Goal: Task Accomplishment & Management: Complete application form

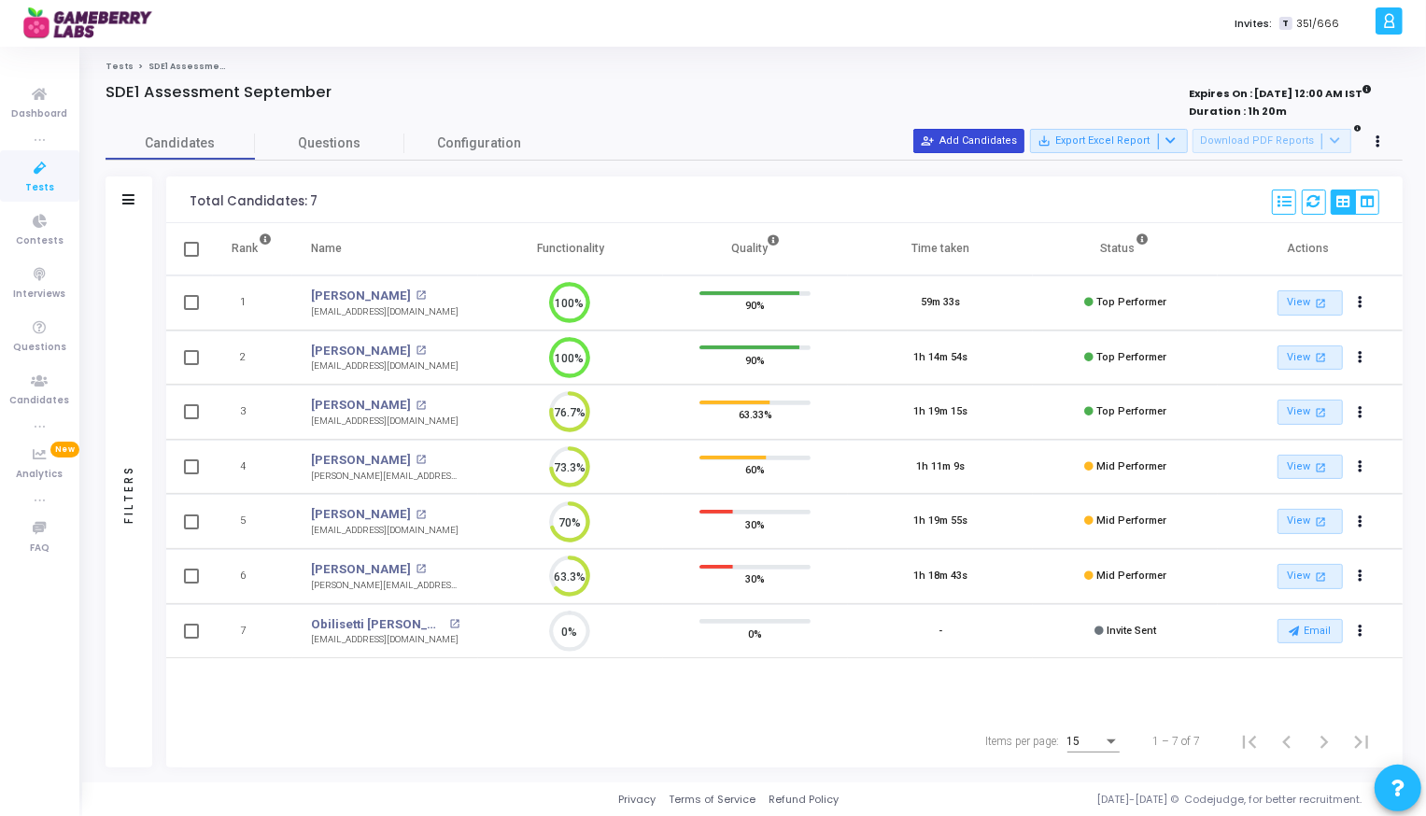
click at [997, 136] on button "person_add_alt Add Candidates" at bounding box center [968, 141] width 111 height 24
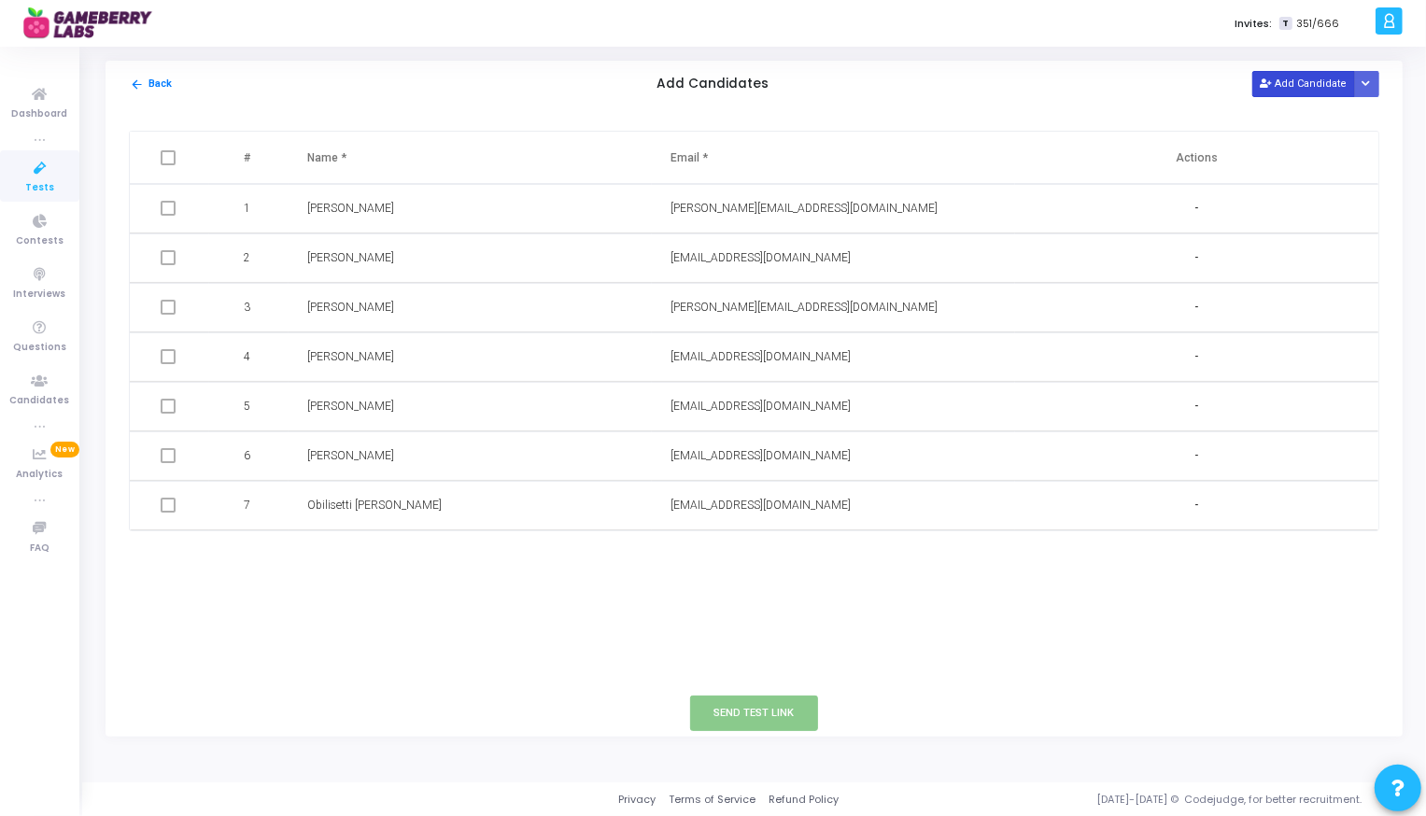
click at [1322, 86] on button "Add Candidate" at bounding box center [1304, 83] width 103 height 25
click at [355, 557] on input "text" at bounding box center [419, 555] width 225 height 31
type input "Utsav"
click at [725, 557] on input "text" at bounding box center [783, 555] width 225 height 31
paste input "[EMAIL_ADDRESS][DOMAIN_NAME]"
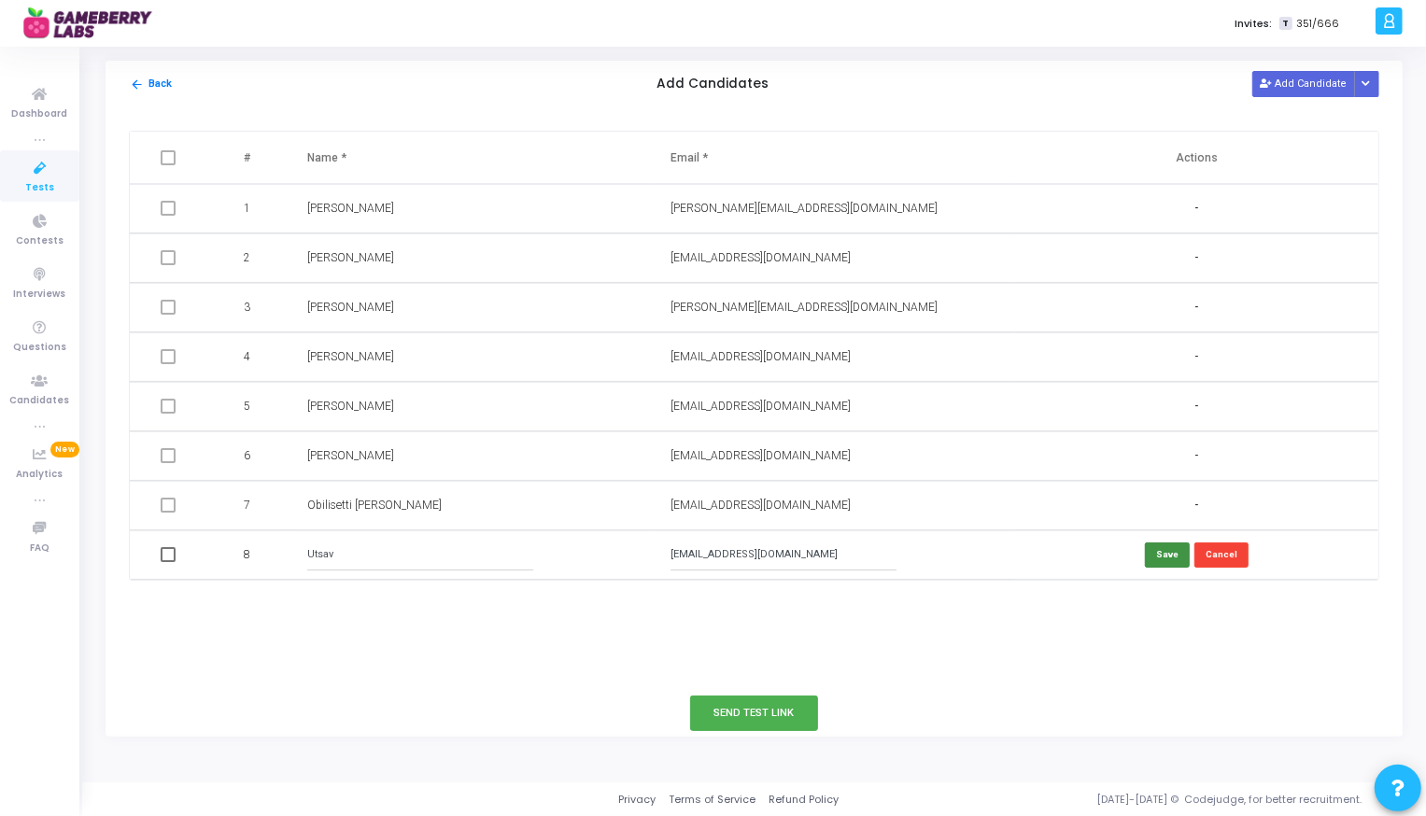
type input "[EMAIL_ADDRESS][DOMAIN_NAME]"
click at [1162, 560] on button "Save" at bounding box center [1167, 555] width 45 height 25
click at [168, 559] on span at bounding box center [168, 554] width 15 height 15
click at [168, 562] on input "checkbox" at bounding box center [167, 562] width 1 height 1
checkbox input "true"
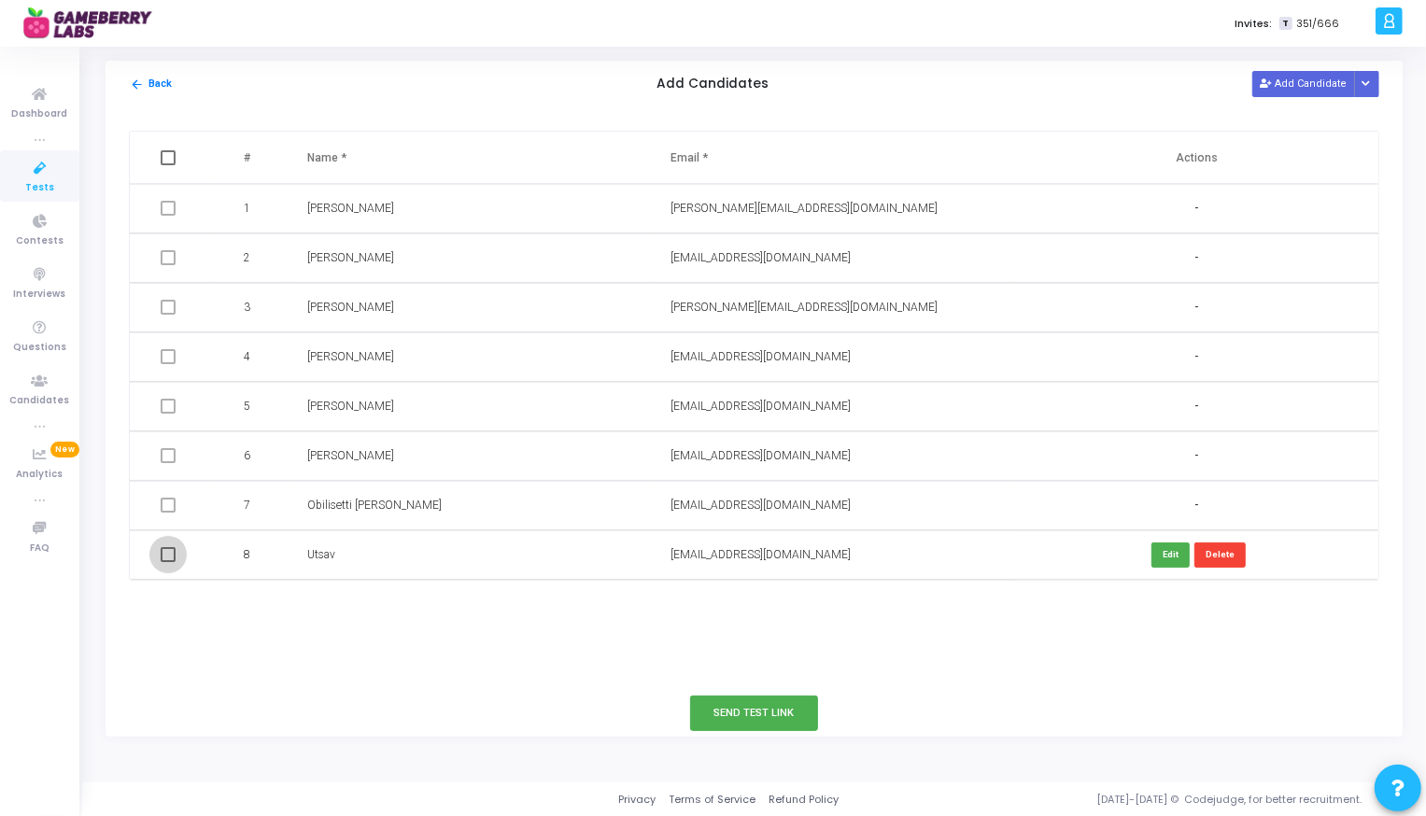
checkbox input "true"
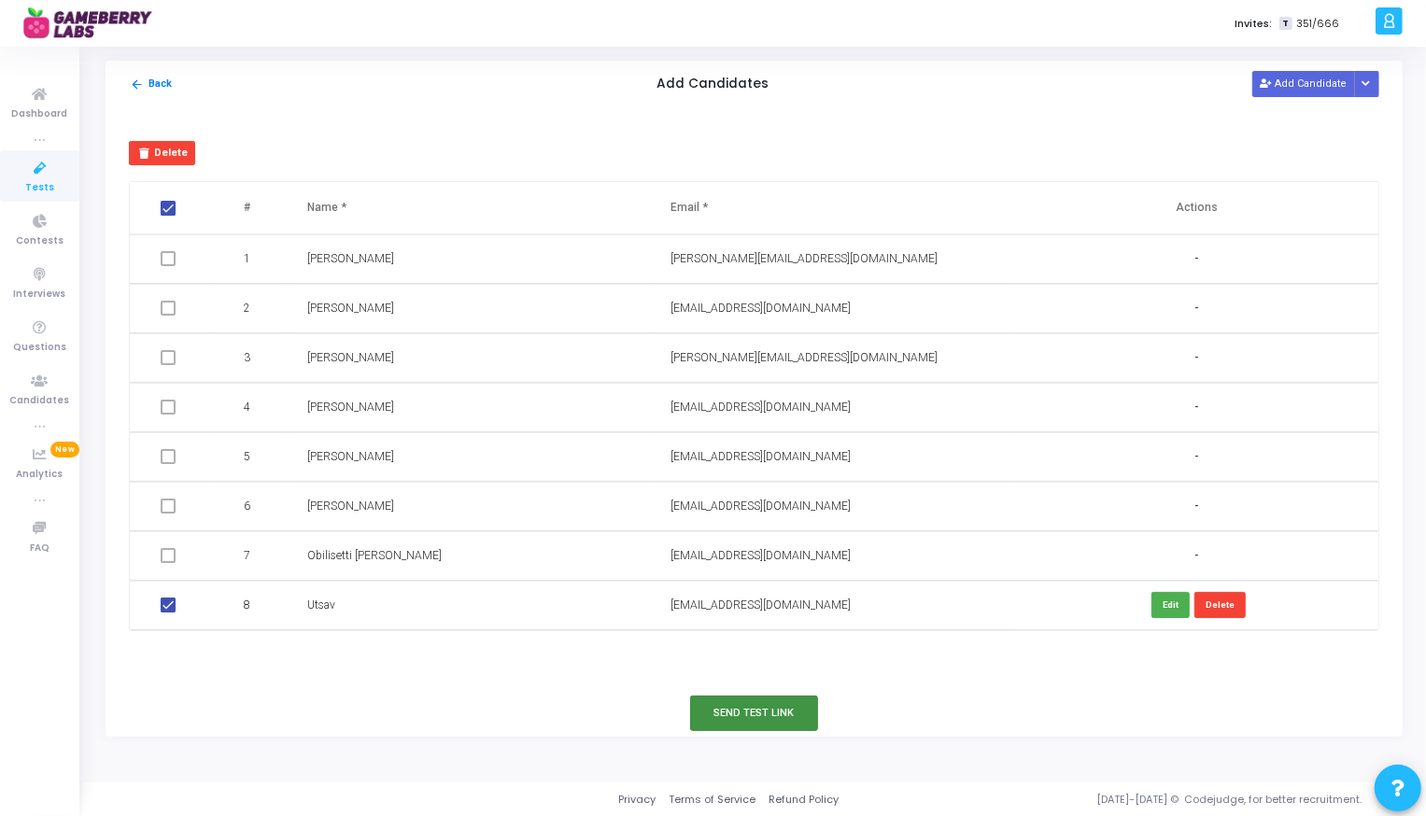
click at [768, 714] on button "Send Test Link" at bounding box center [754, 713] width 129 height 35
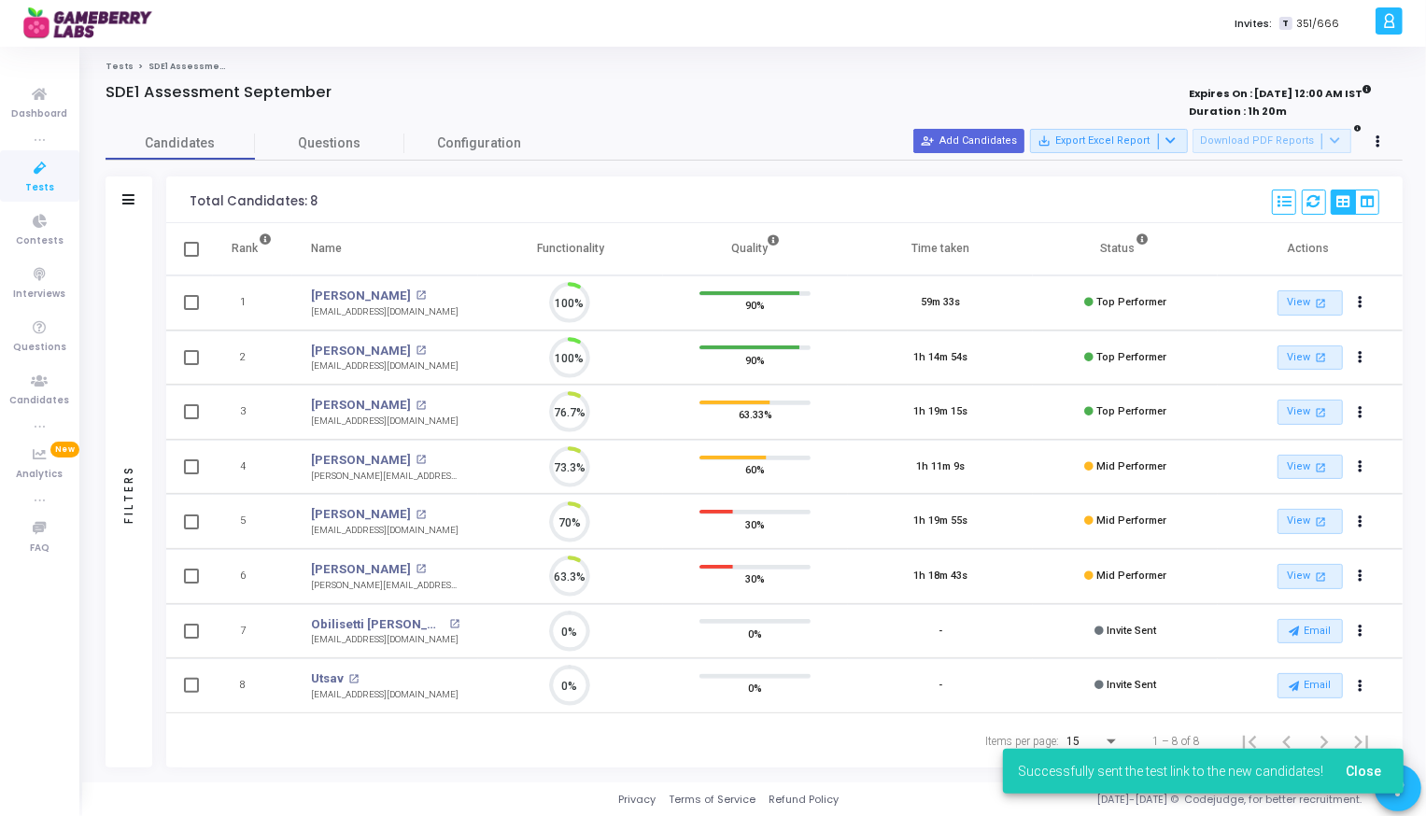
scroll to position [39, 48]
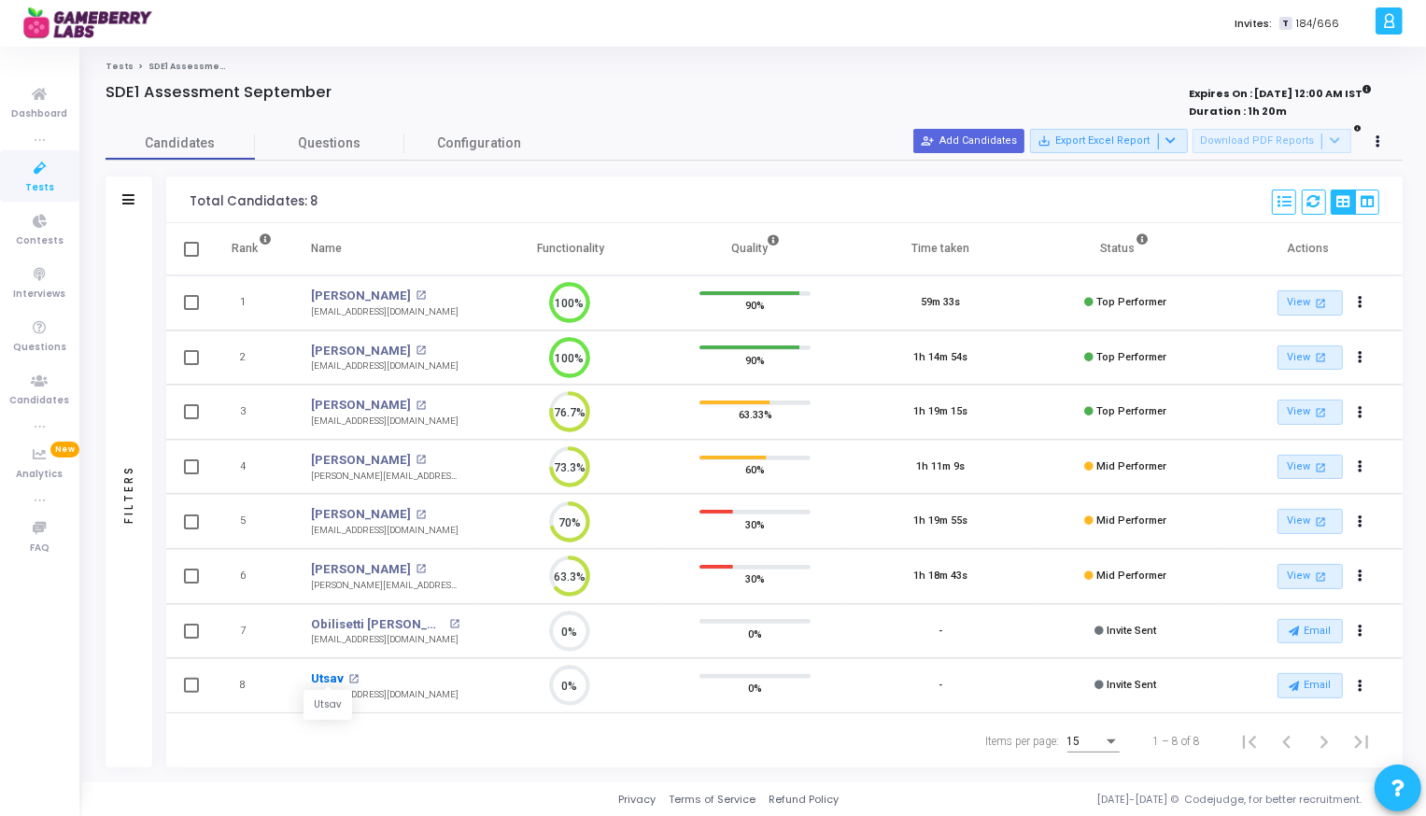
click at [325, 677] on link "Utsav" at bounding box center [327, 679] width 33 height 19
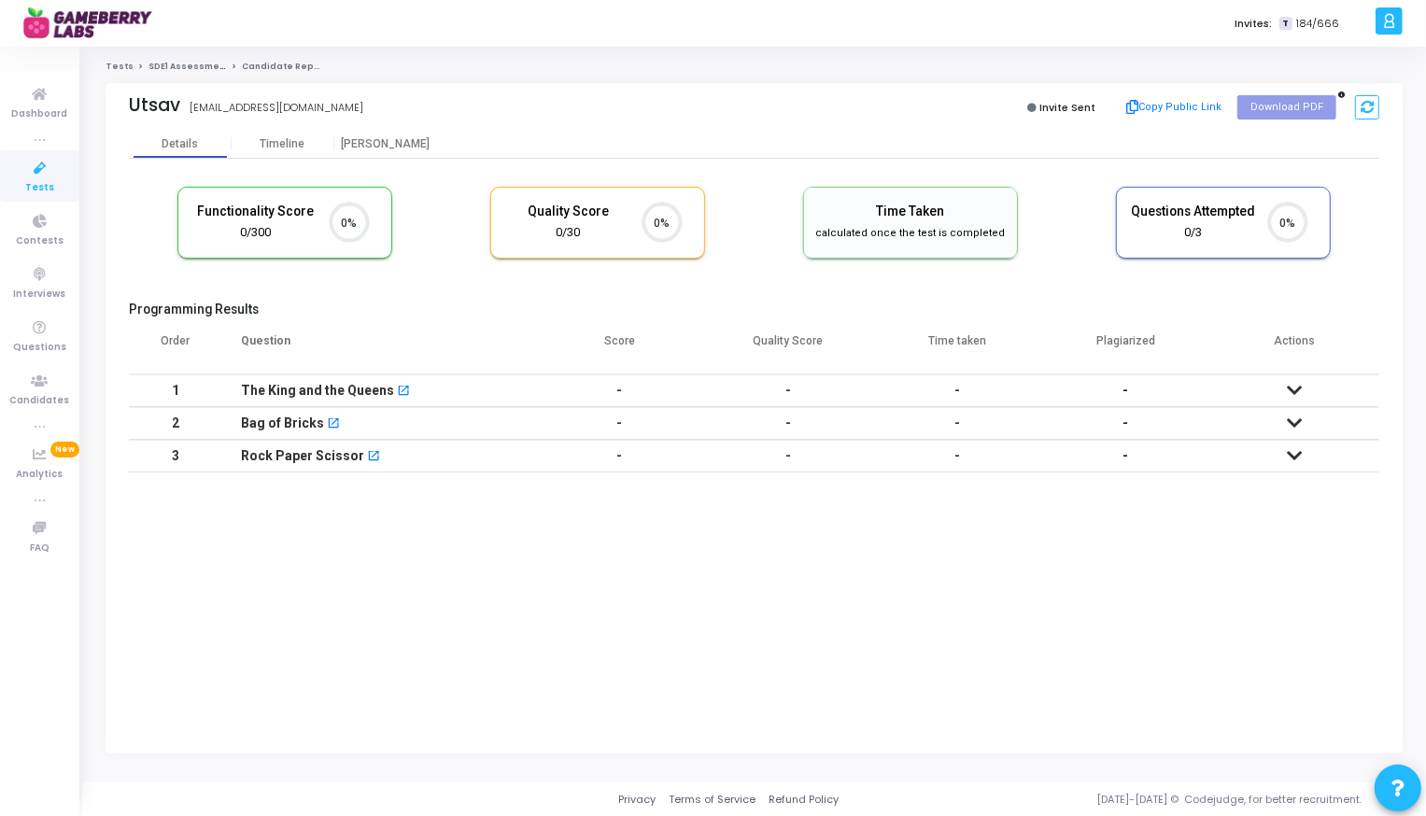
scroll to position [8, 7]
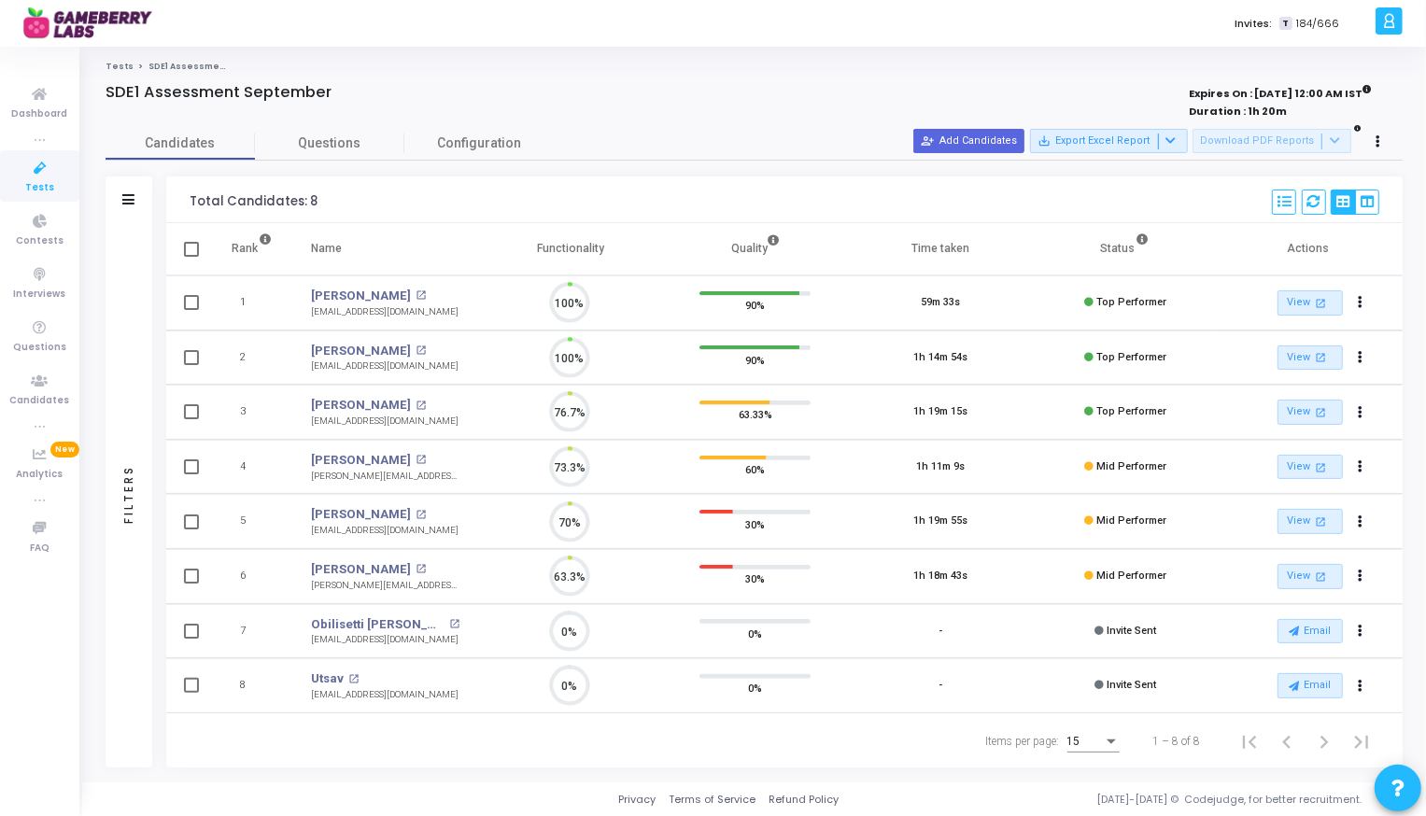
scroll to position [8, 7]
click at [1360, 685] on icon "Actions" at bounding box center [1361, 686] width 5 height 9
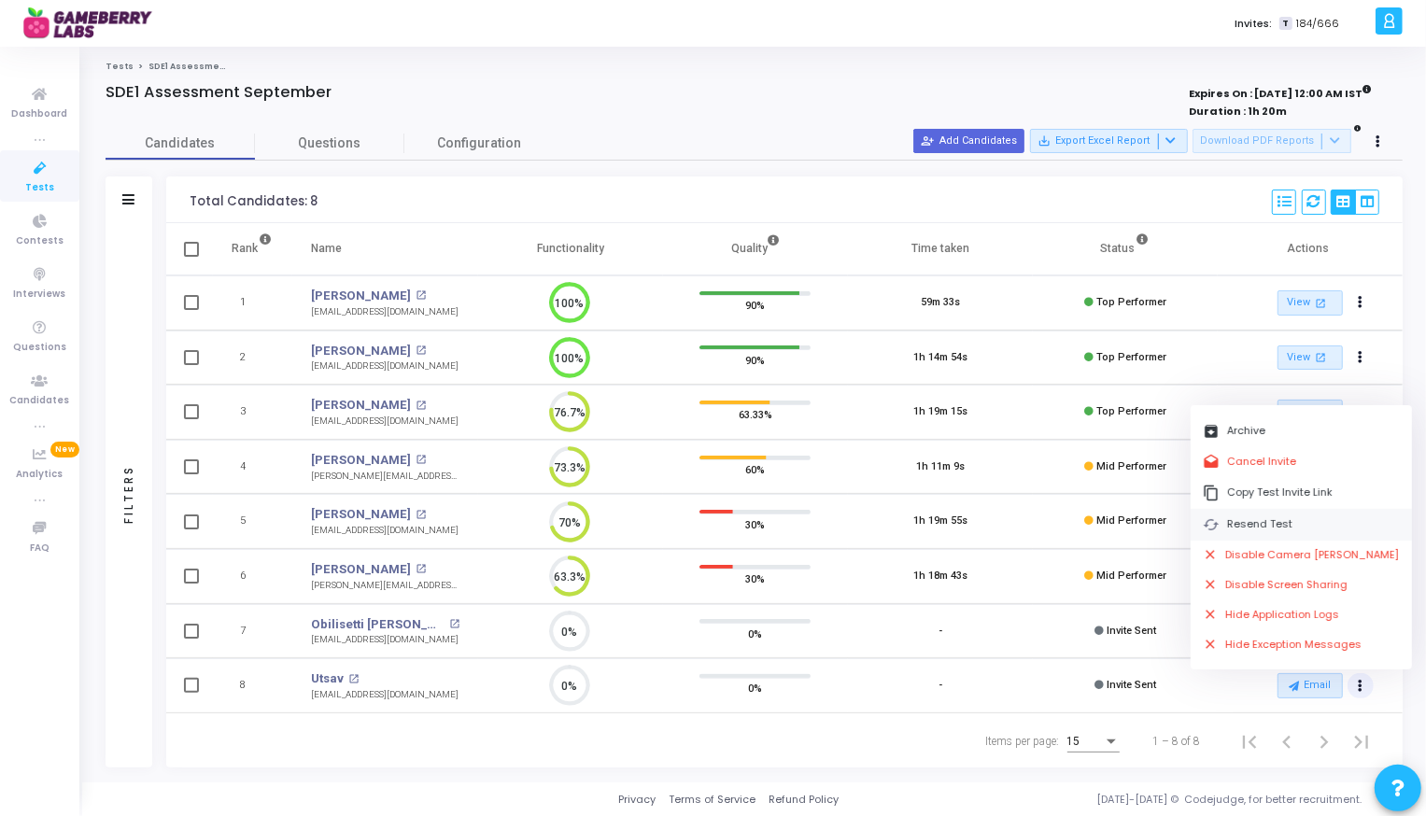
click at [1306, 522] on button "cached Resend Test" at bounding box center [1301, 524] width 221 height 31
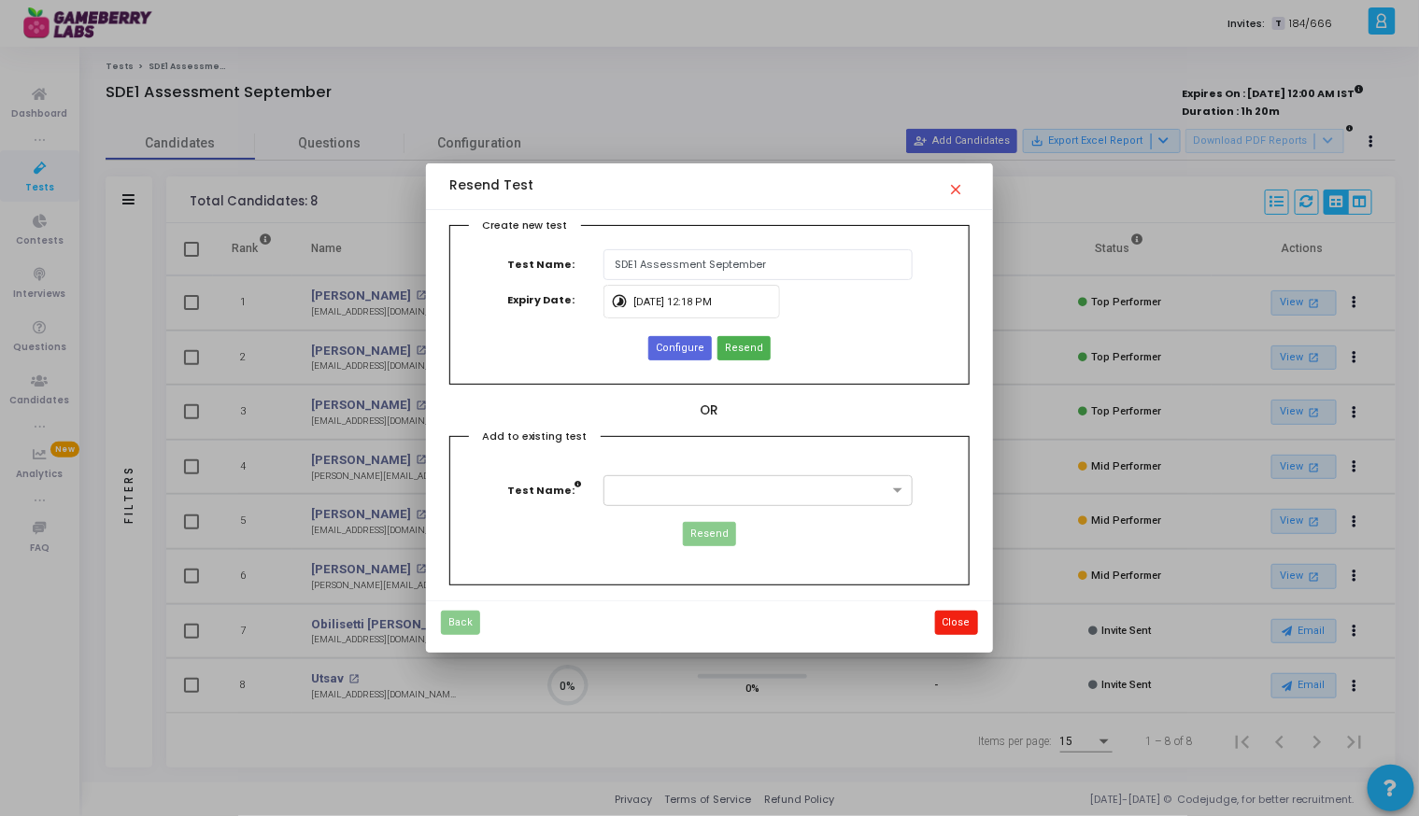
click at [952, 624] on button "Close" at bounding box center [956, 623] width 43 height 24
